Goal: Information Seeking & Learning: Find specific fact

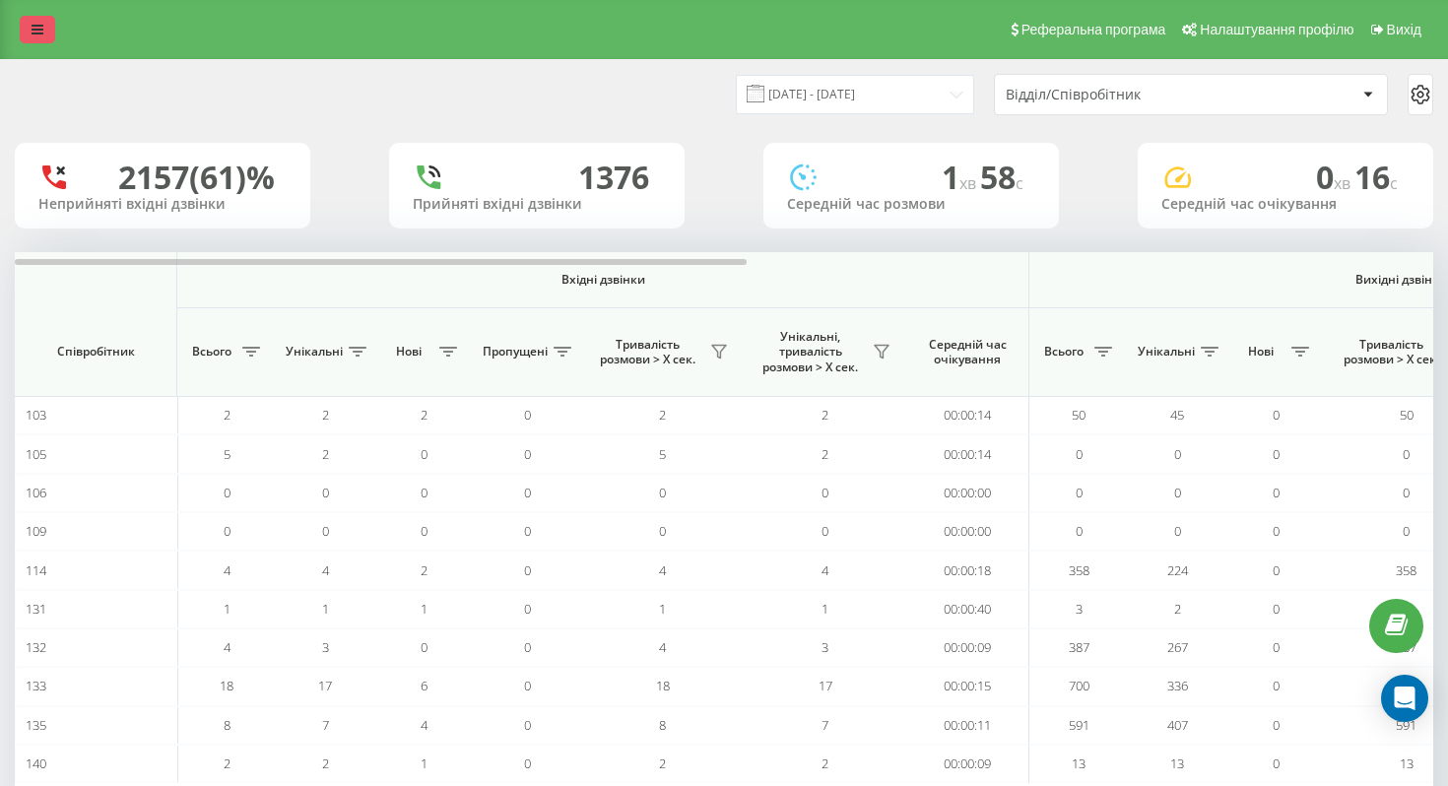
click at [36, 40] on link at bounding box center [37, 30] width 35 height 28
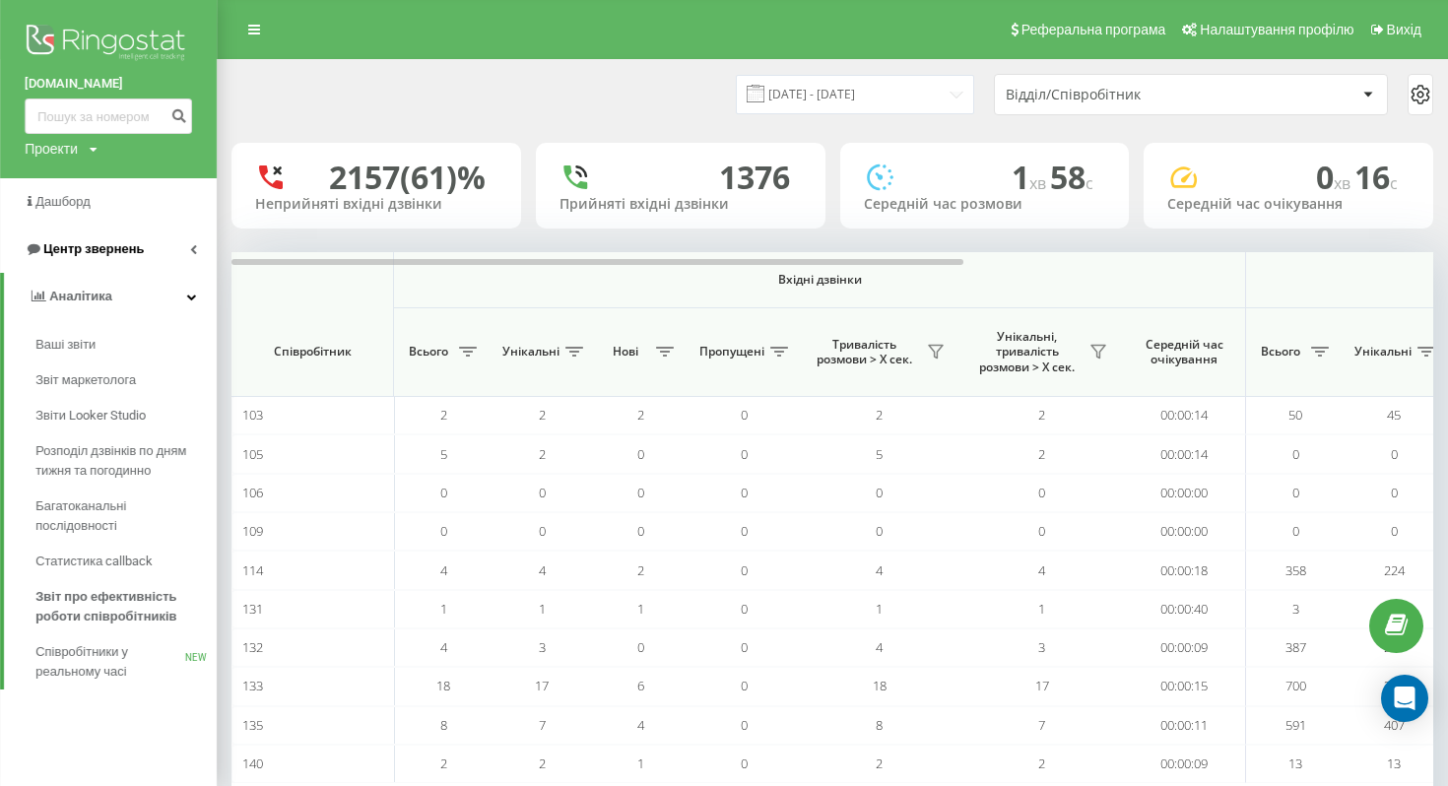
click at [124, 254] on span "Центр звернень" at bounding box center [93, 248] width 100 height 15
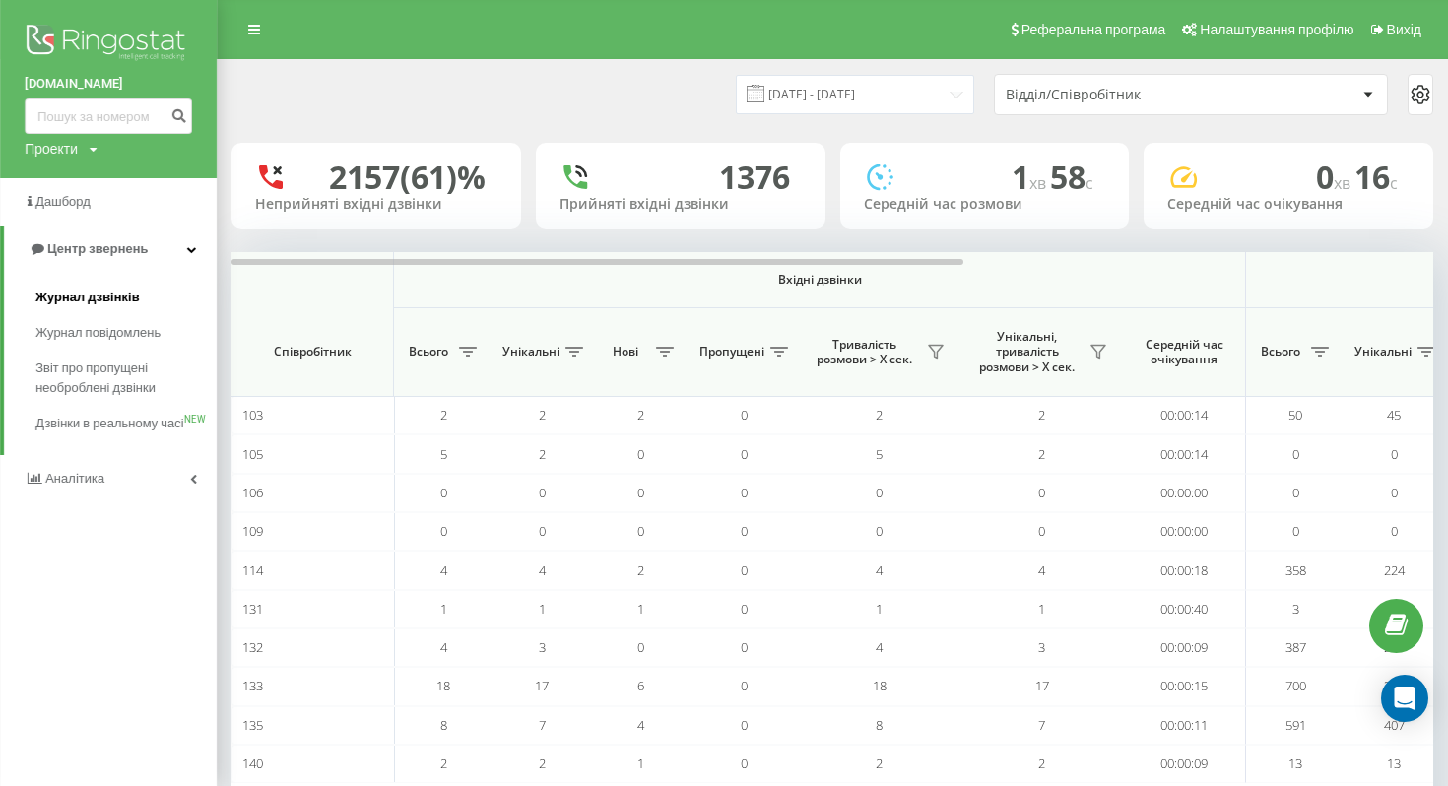
click at [117, 301] on span "Журнал дзвінків" at bounding box center [87, 298] width 104 height 20
click at [119, 297] on span "Журнал дзвінків" at bounding box center [87, 298] width 104 height 20
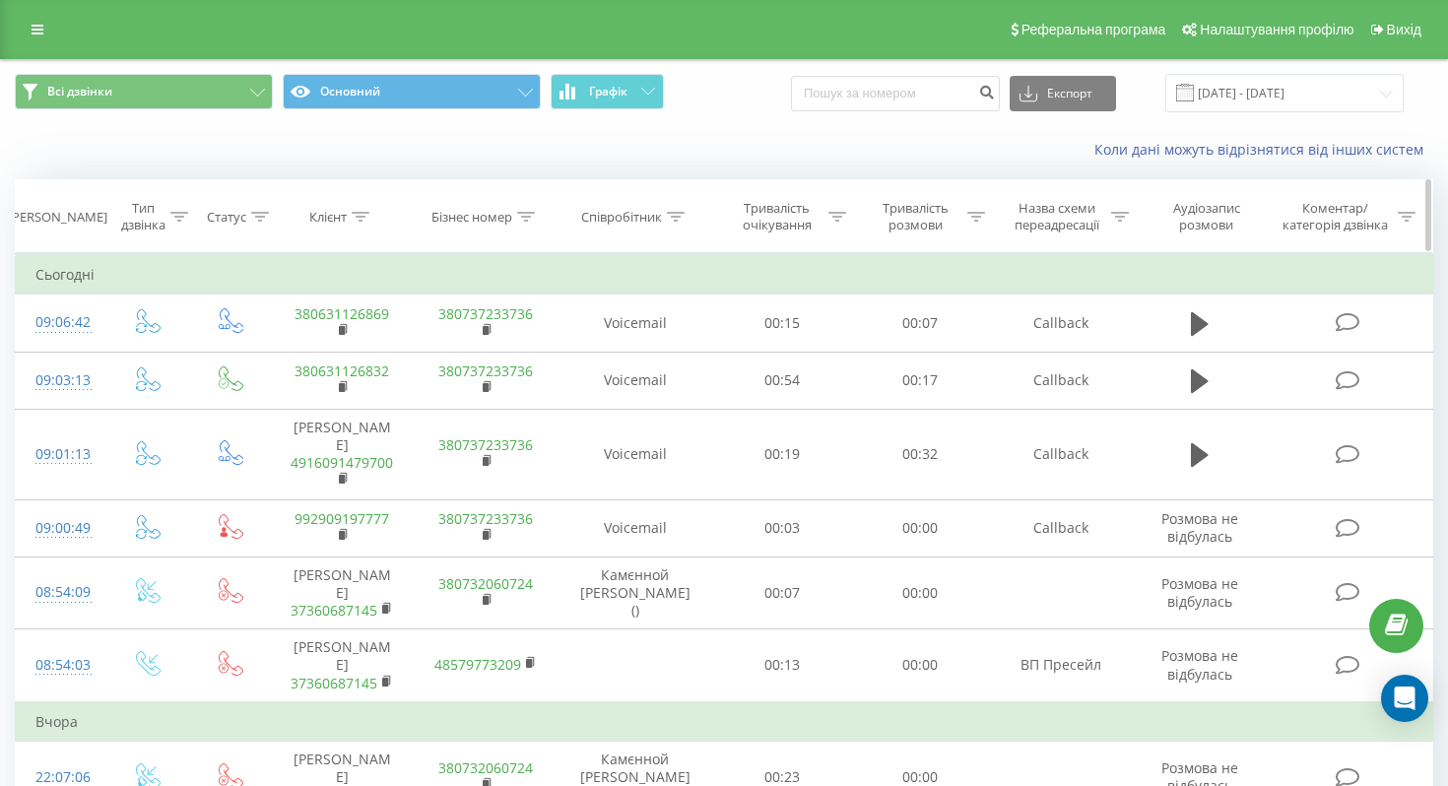
click at [975, 219] on icon at bounding box center [977, 217] width 18 height 10
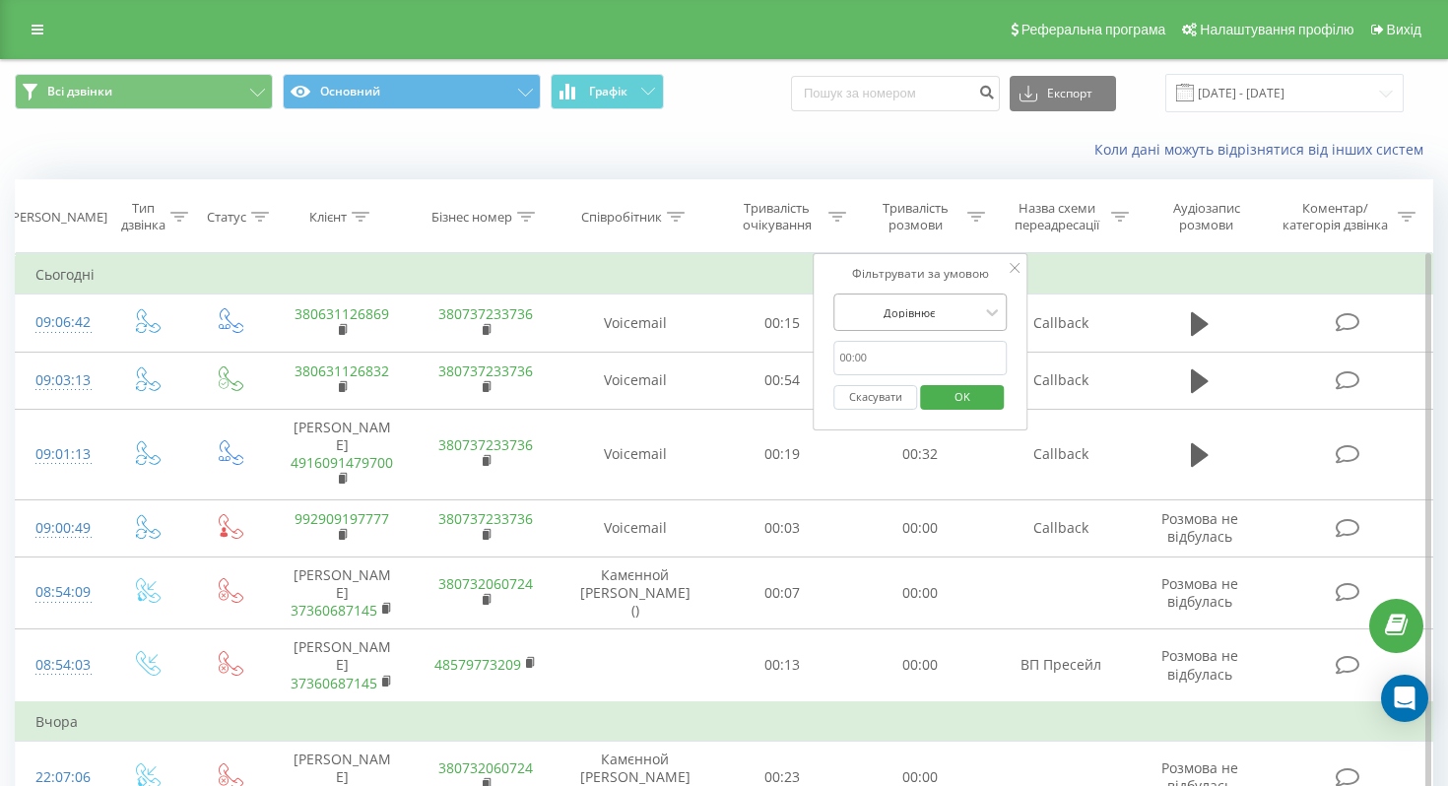
click at [902, 314] on div at bounding box center [909, 312] width 140 height 19
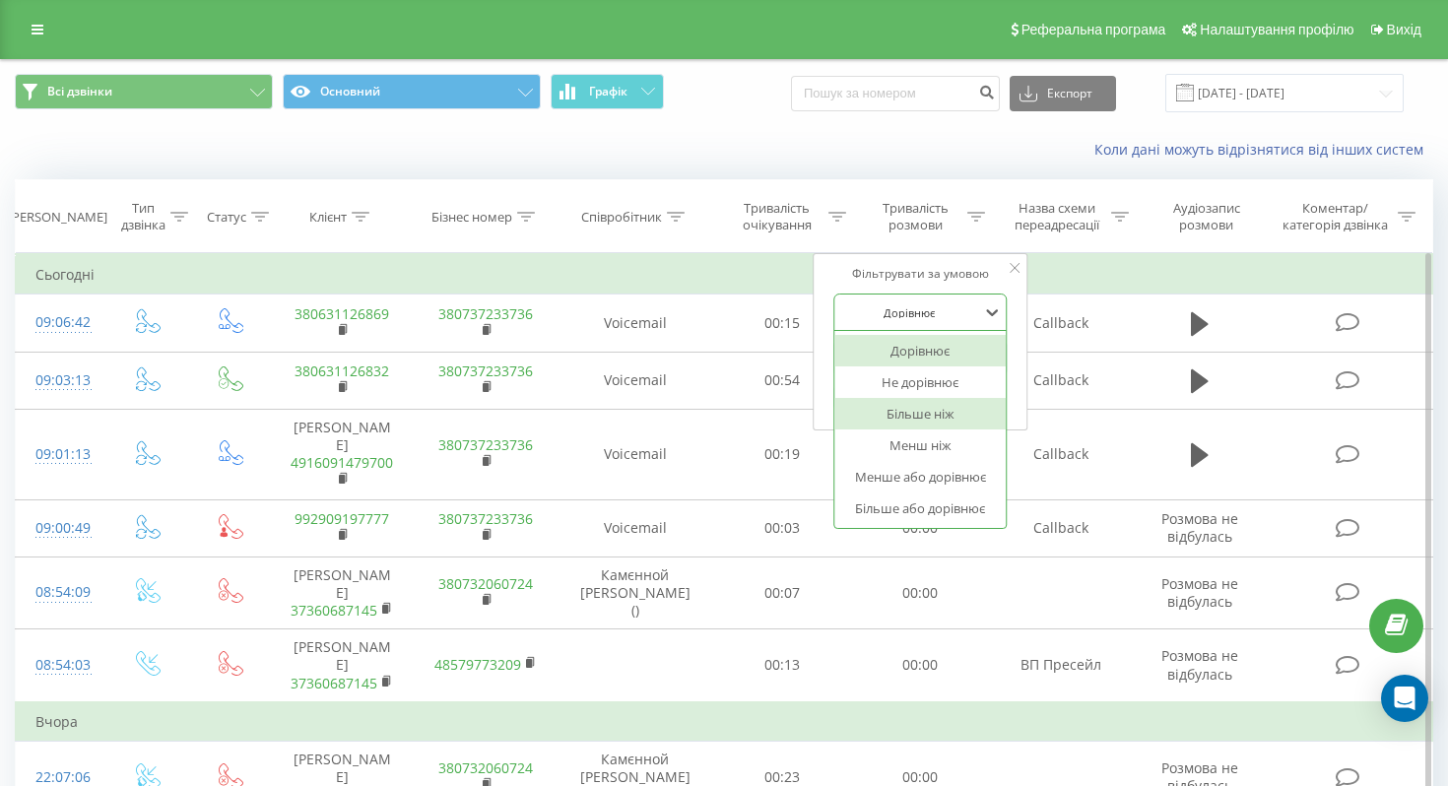
click at [908, 421] on div "Більше ніж" at bounding box center [920, 414] width 171 height 32
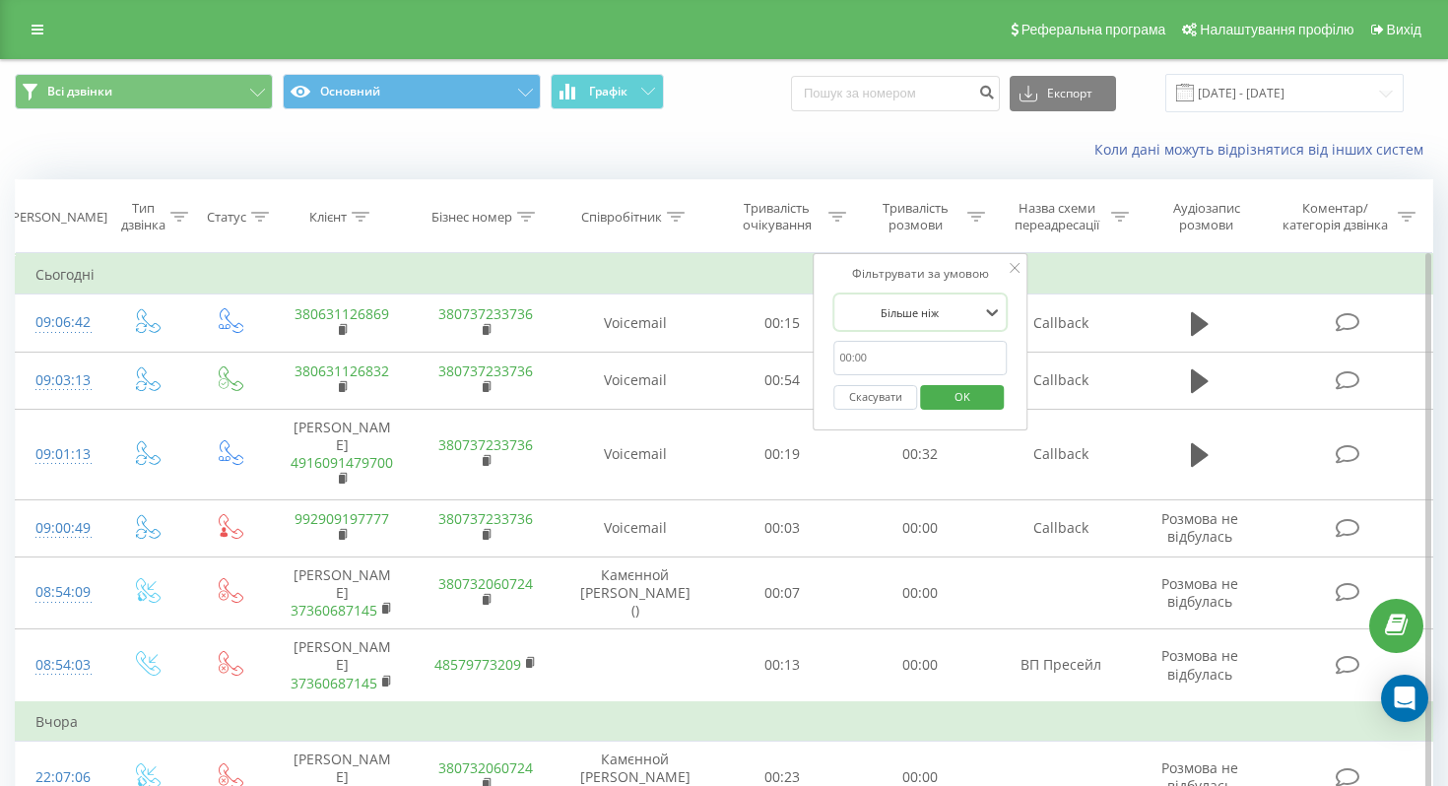
click at [916, 363] on input "text" at bounding box center [920, 358] width 173 height 34
type input "0"
type input ":"
type input "06:00"
click button "OK" at bounding box center [962, 397] width 84 height 25
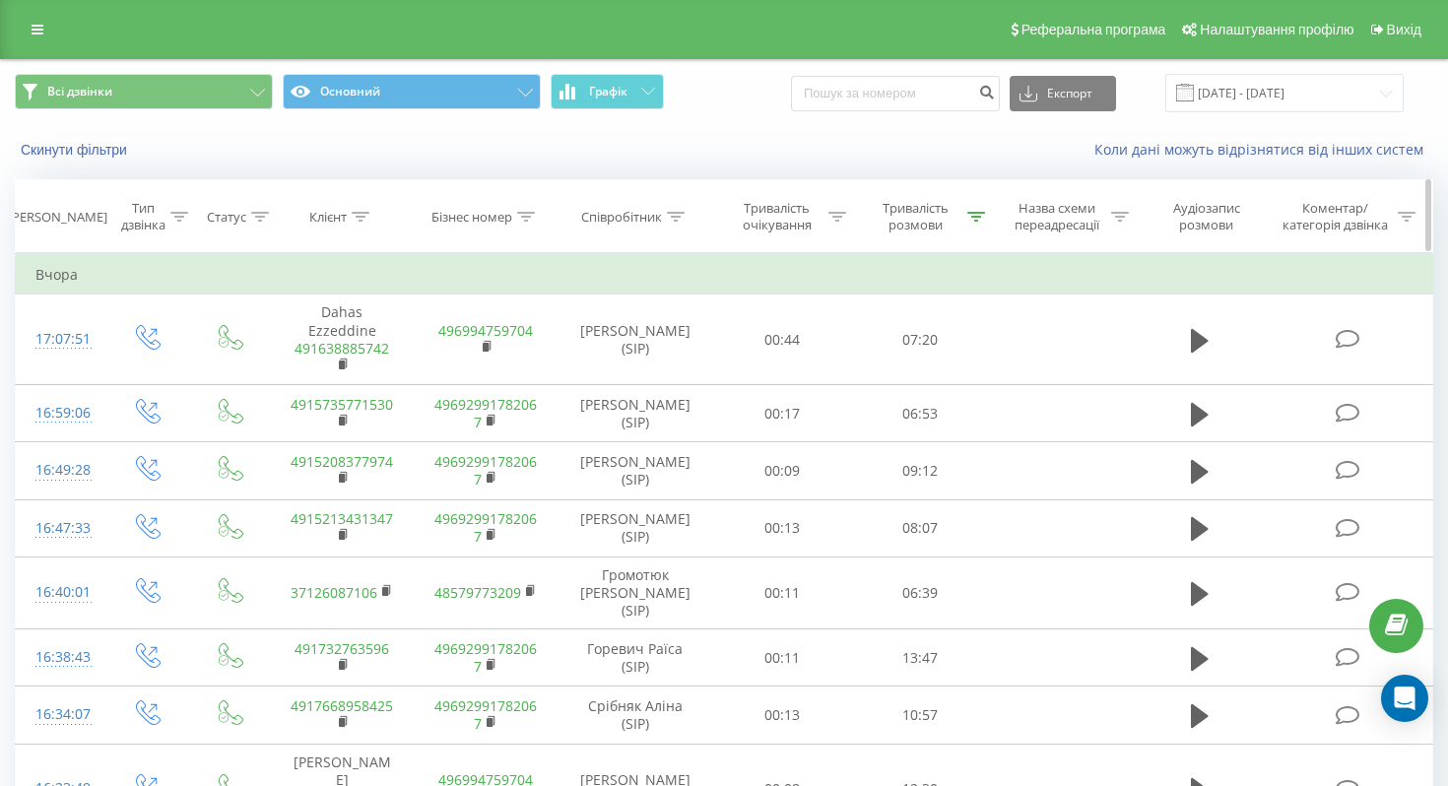
click at [669, 212] on icon at bounding box center [676, 217] width 18 height 10
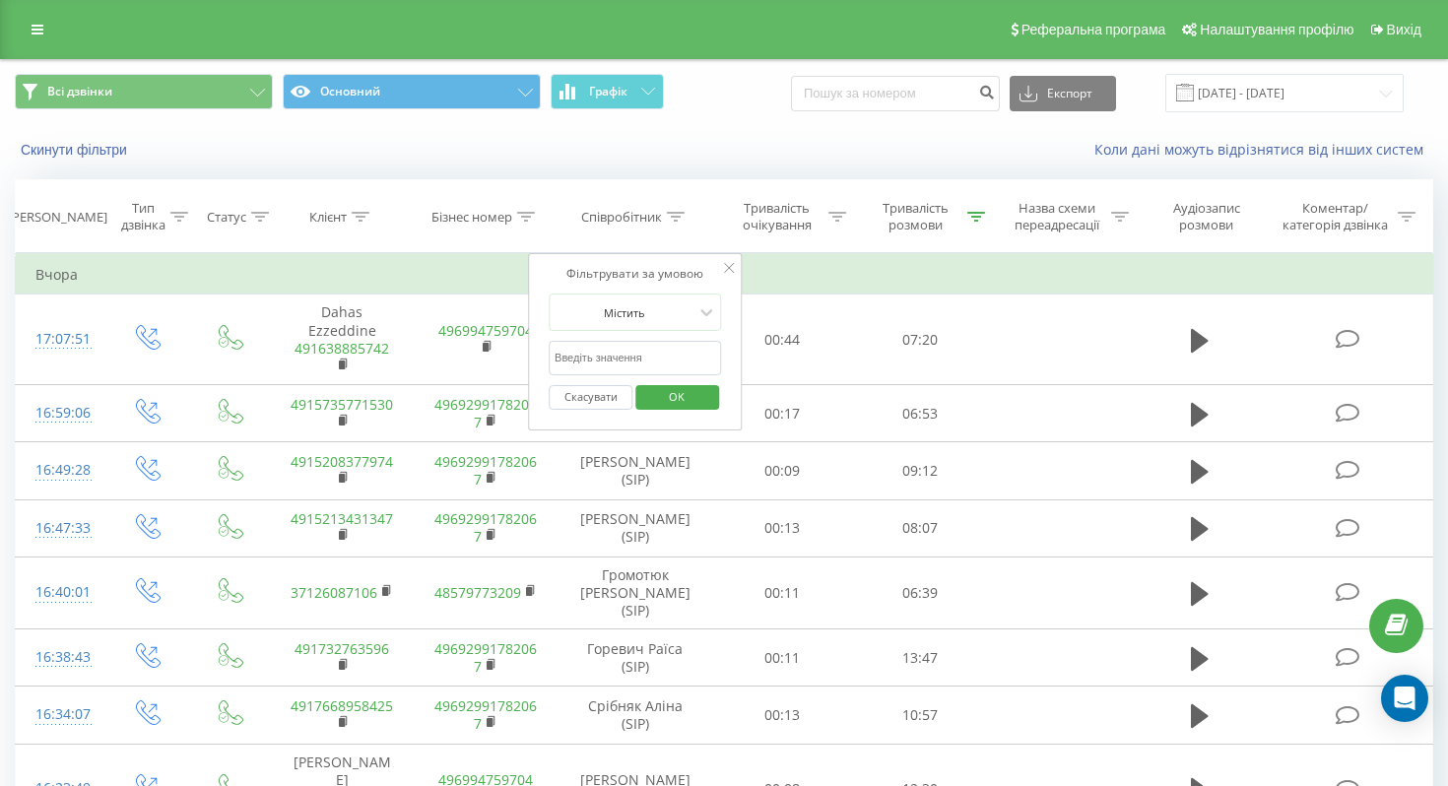
click at [618, 369] on input "text" at bounding box center [635, 358] width 173 height 34
type input "dthi"
type input "вершигора"
click button "OK" at bounding box center [678, 397] width 84 height 25
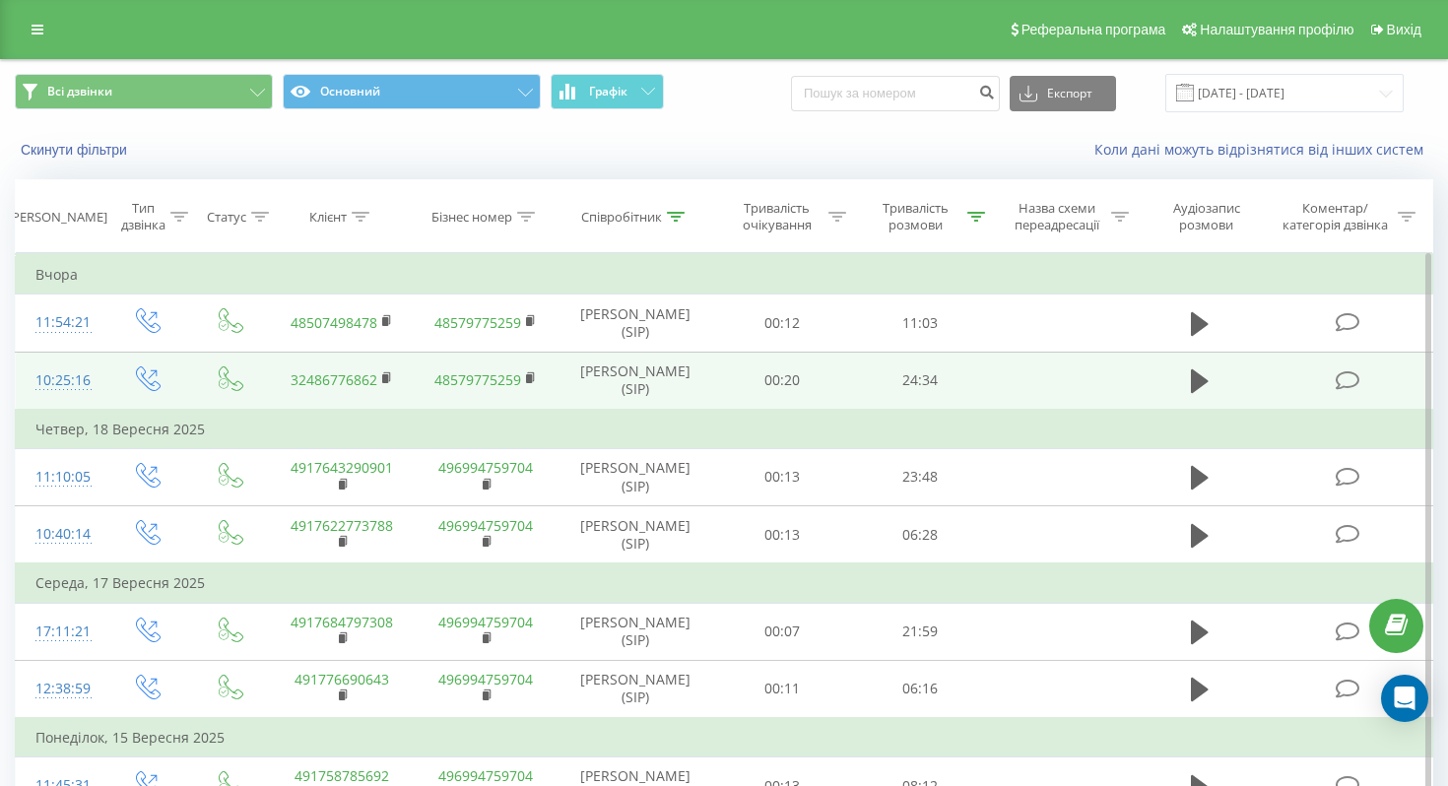
click at [380, 375] on td "32486776862" at bounding box center [342, 381] width 144 height 58
click at [387, 379] on rect at bounding box center [385, 378] width 6 height 9
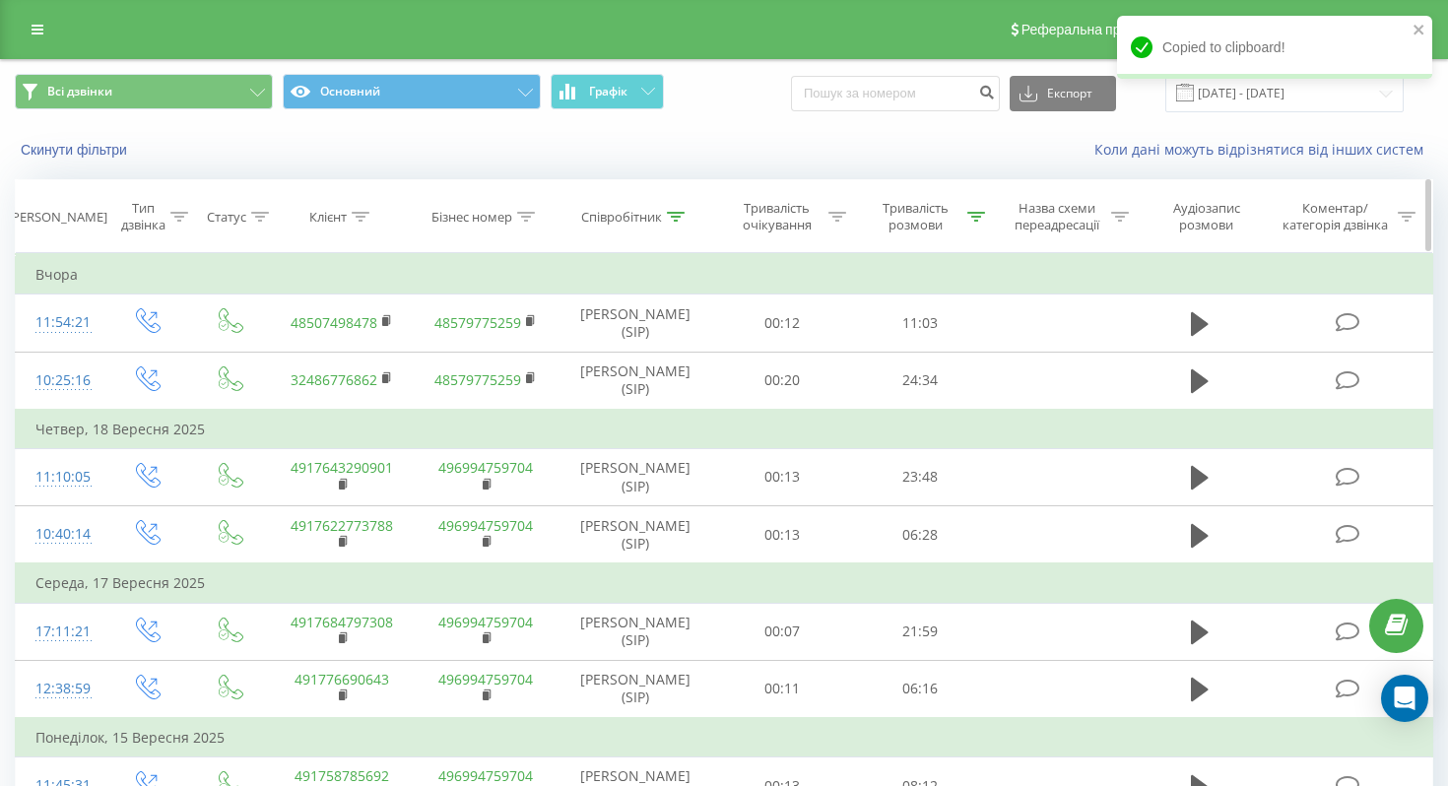
click at [360, 217] on icon at bounding box center [361, 217] width 18 height 10
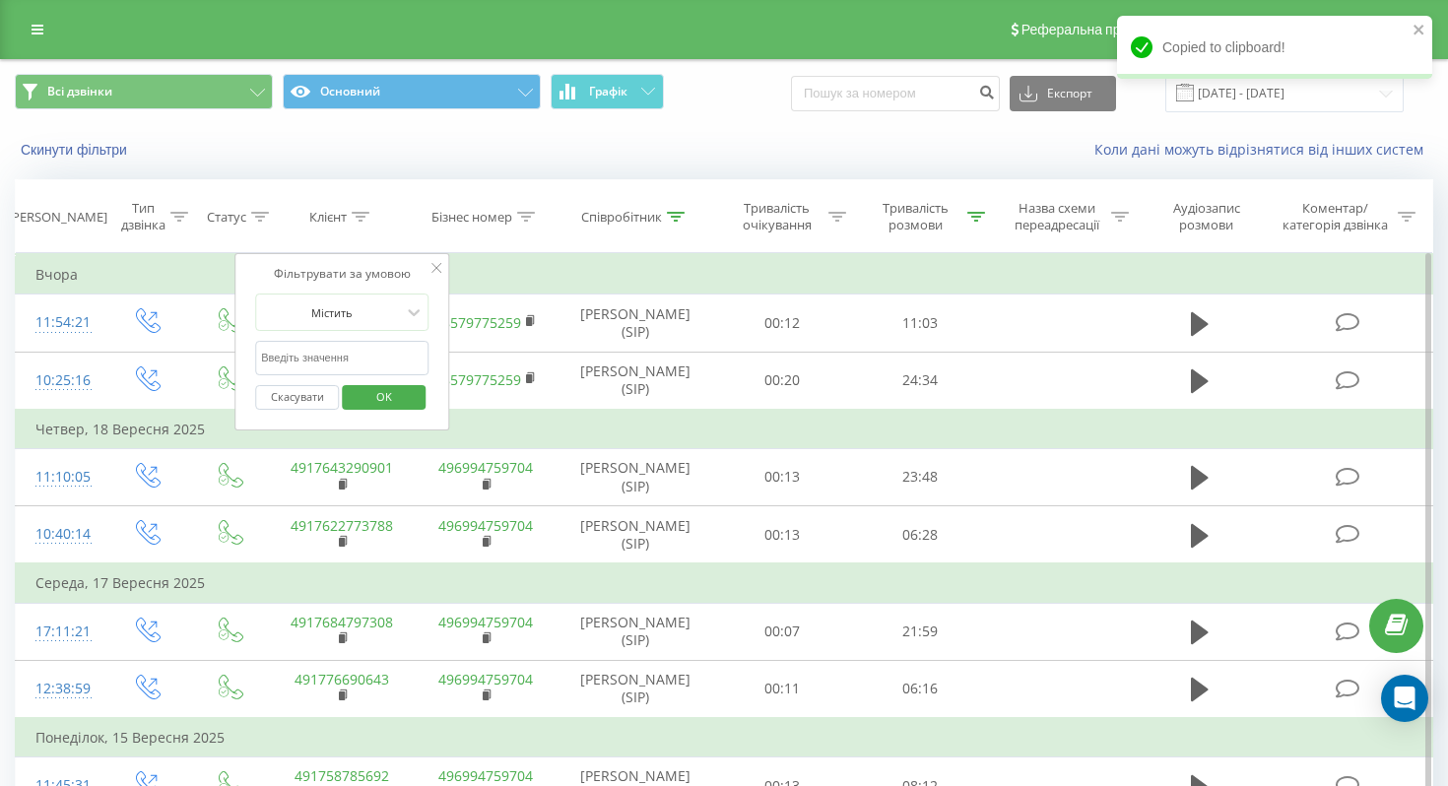
click at [375, 357] on input "text" at bounding box center [341, 358] width 173 height 34
paste input "32486776862"
type input "32486776862"
click button "OK" at bounding box center [384, 397] width 84 height 25
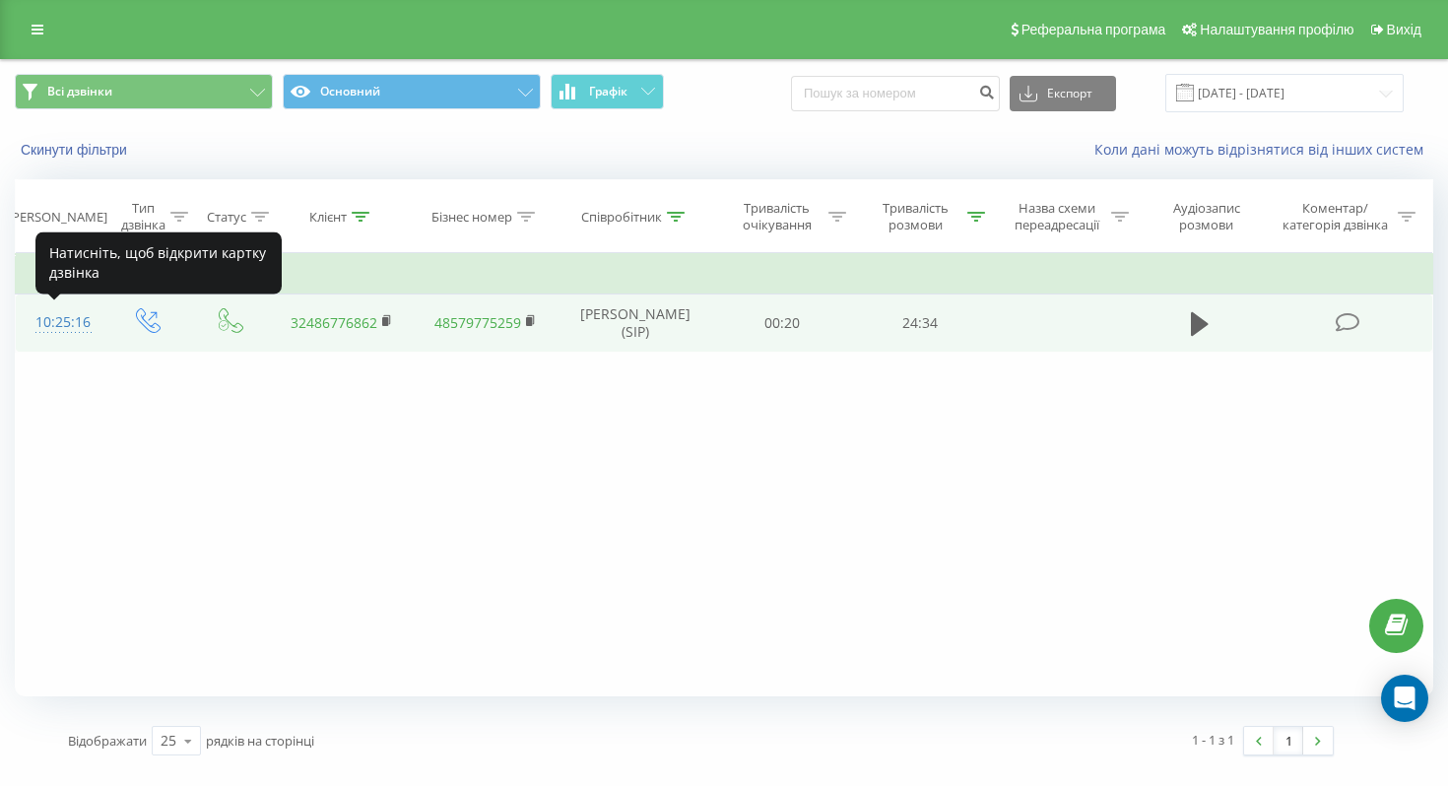
click at [84, 318] on div "10:25:16" at bounding box center [59, 322] width 48 height 38
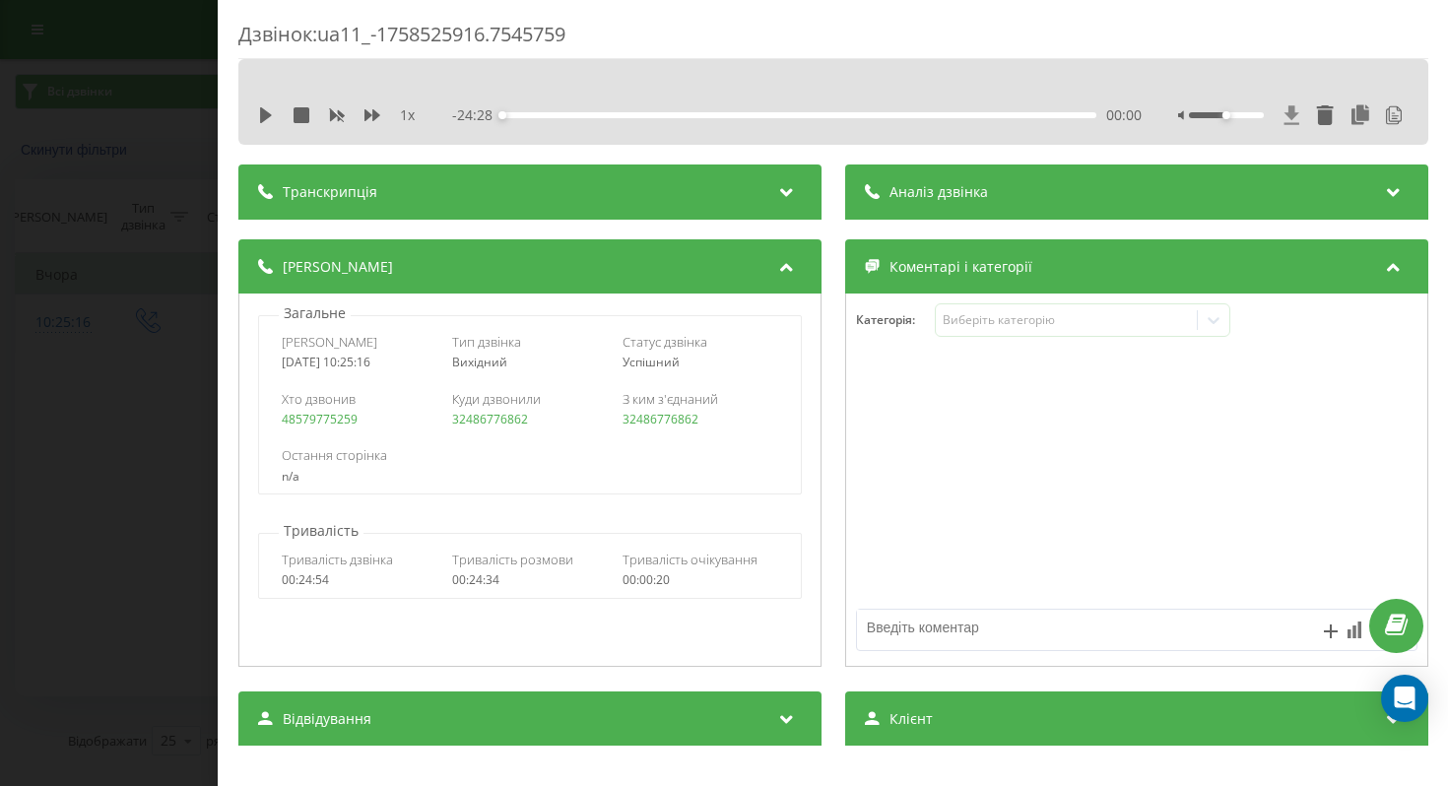
click at [1293, 109] on icon at bounding box center [1291, 114] width 15 height 19
click at [1296, 117] on icon at bounding box center [1291, 115] width 17 height 20
click at [731, 206] on div "Транскрипція" at bounding box center [529, 192] width 583 height 55
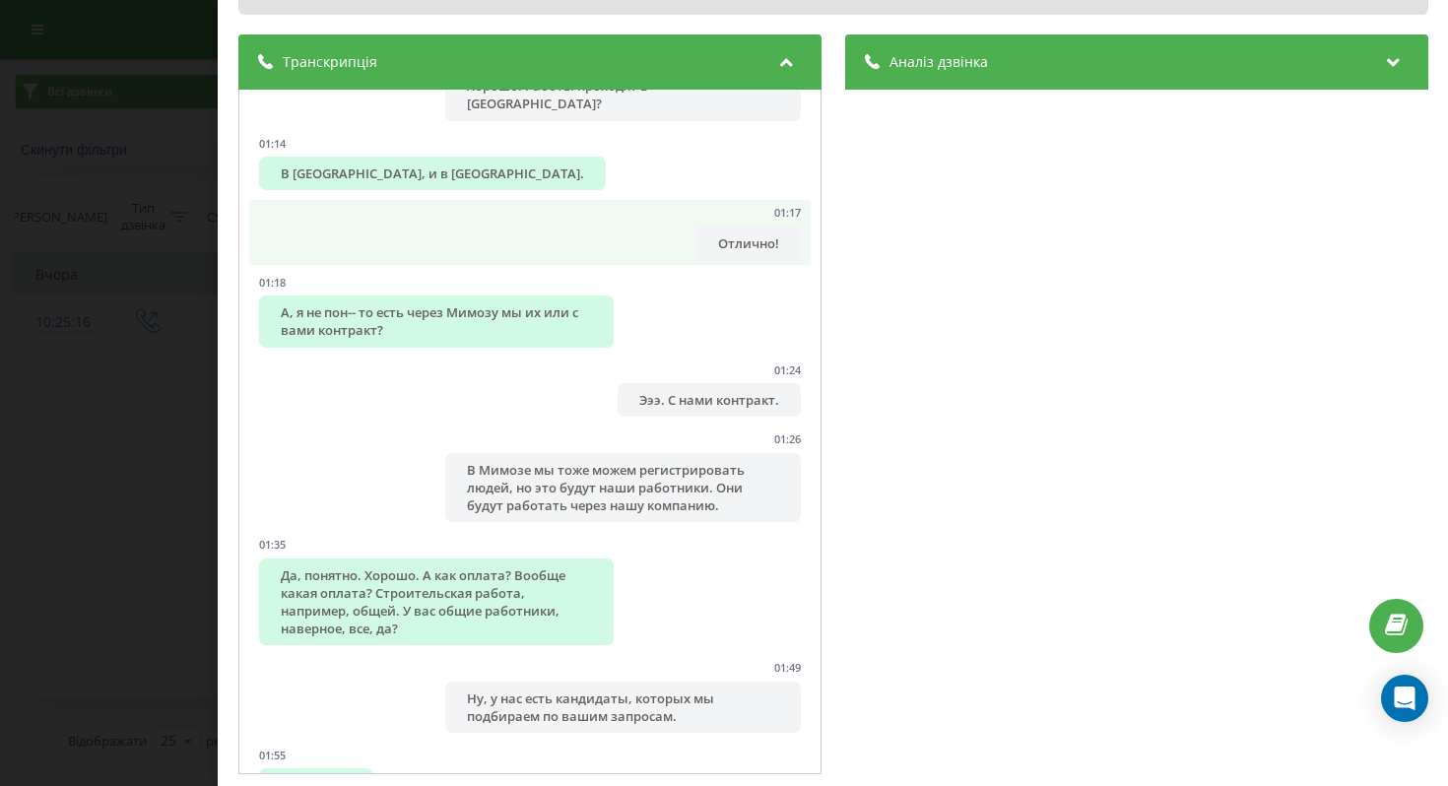
scroll to position [1377, 0]
